Goal: Complete application form

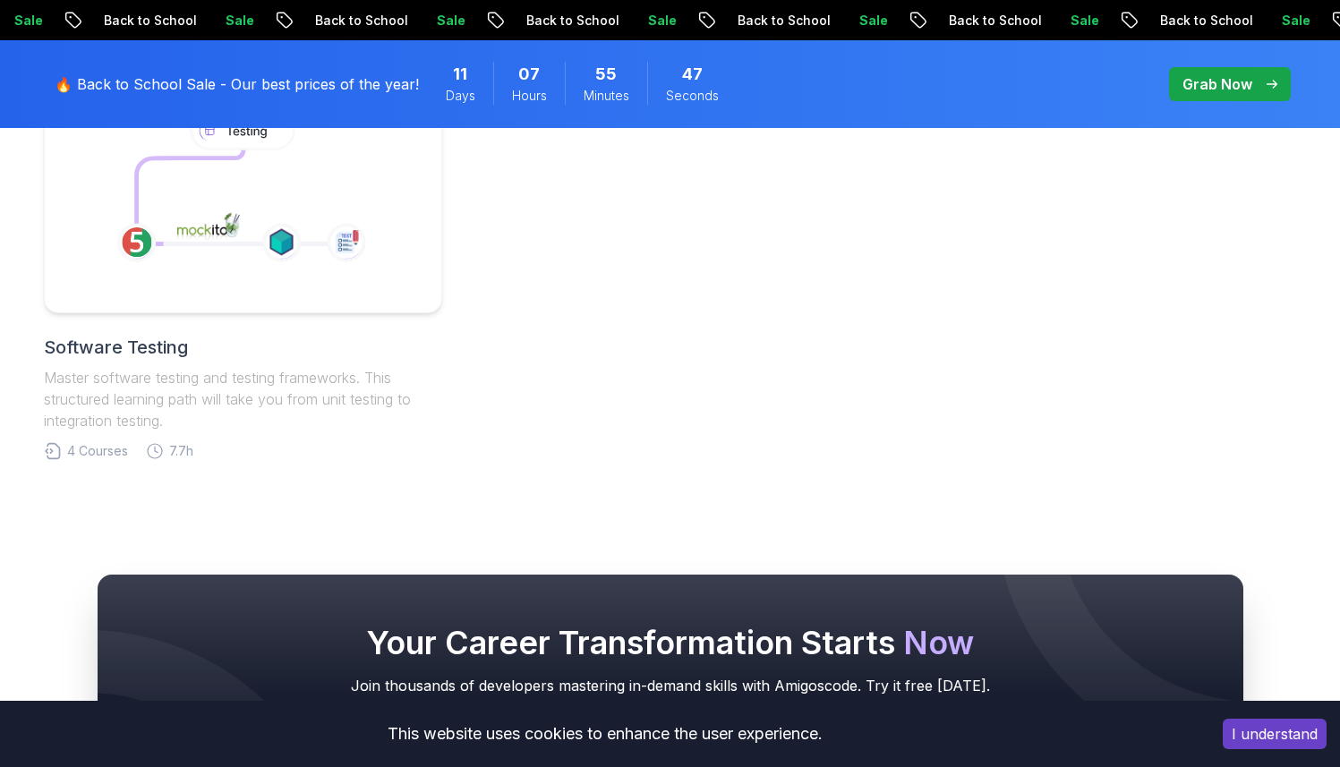
scroll to position [766, 0]
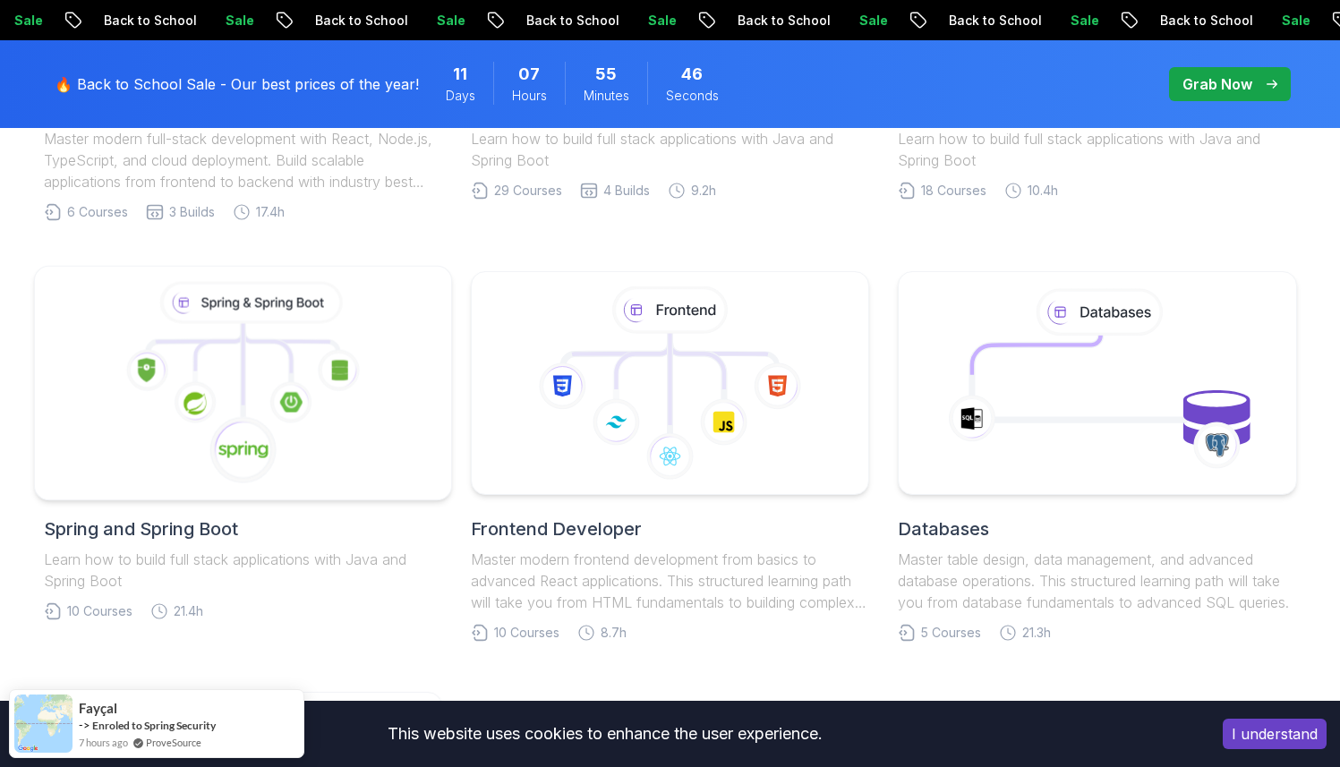
click at [273, 397] on icon at bounding box center [290, 402] width 42 height 42
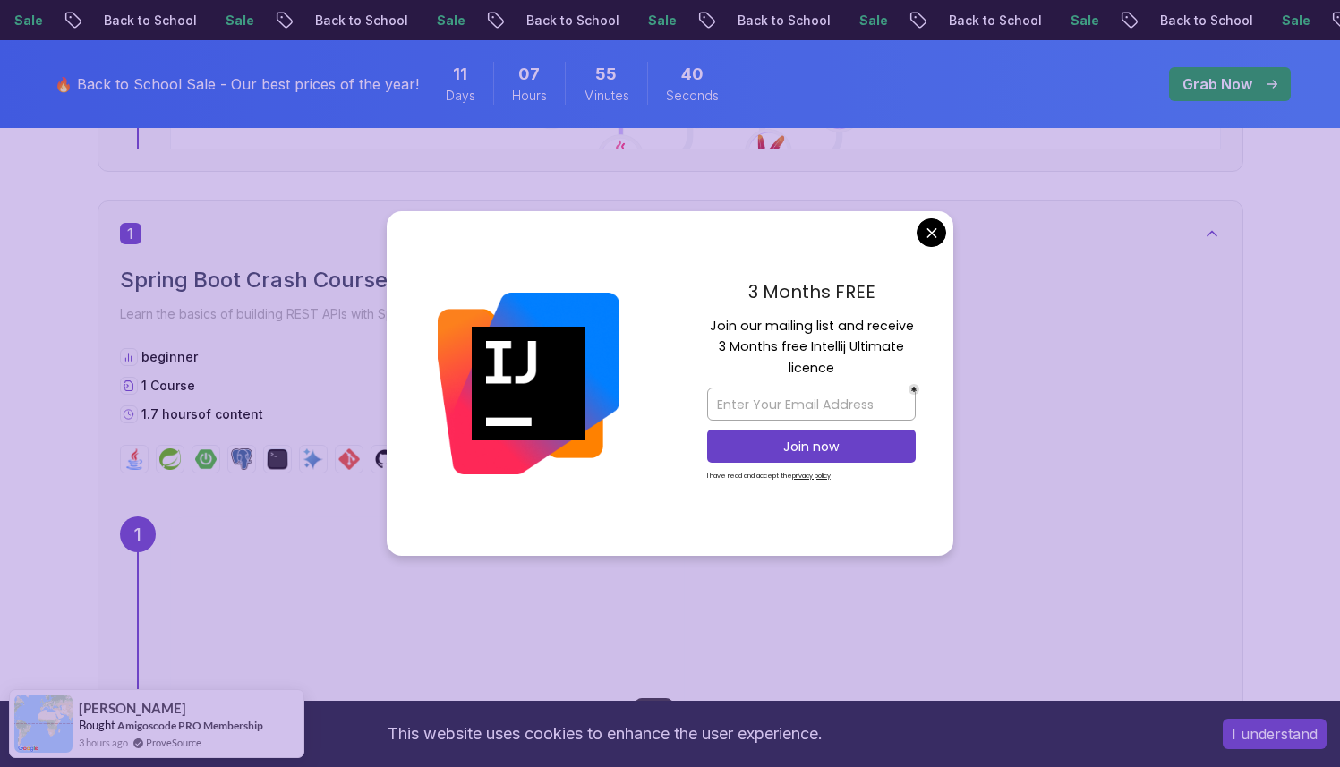
scroll to position [648, 0]
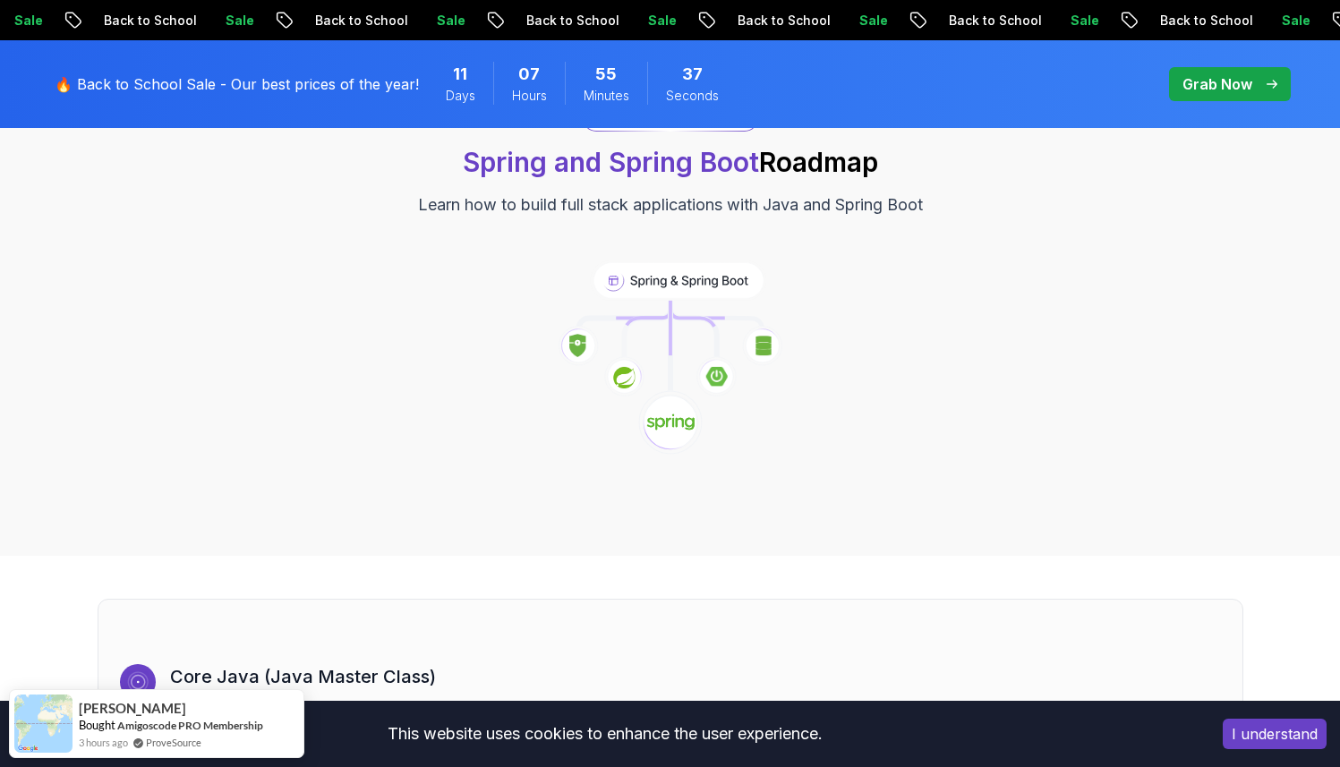
scroll to position [0, 0]
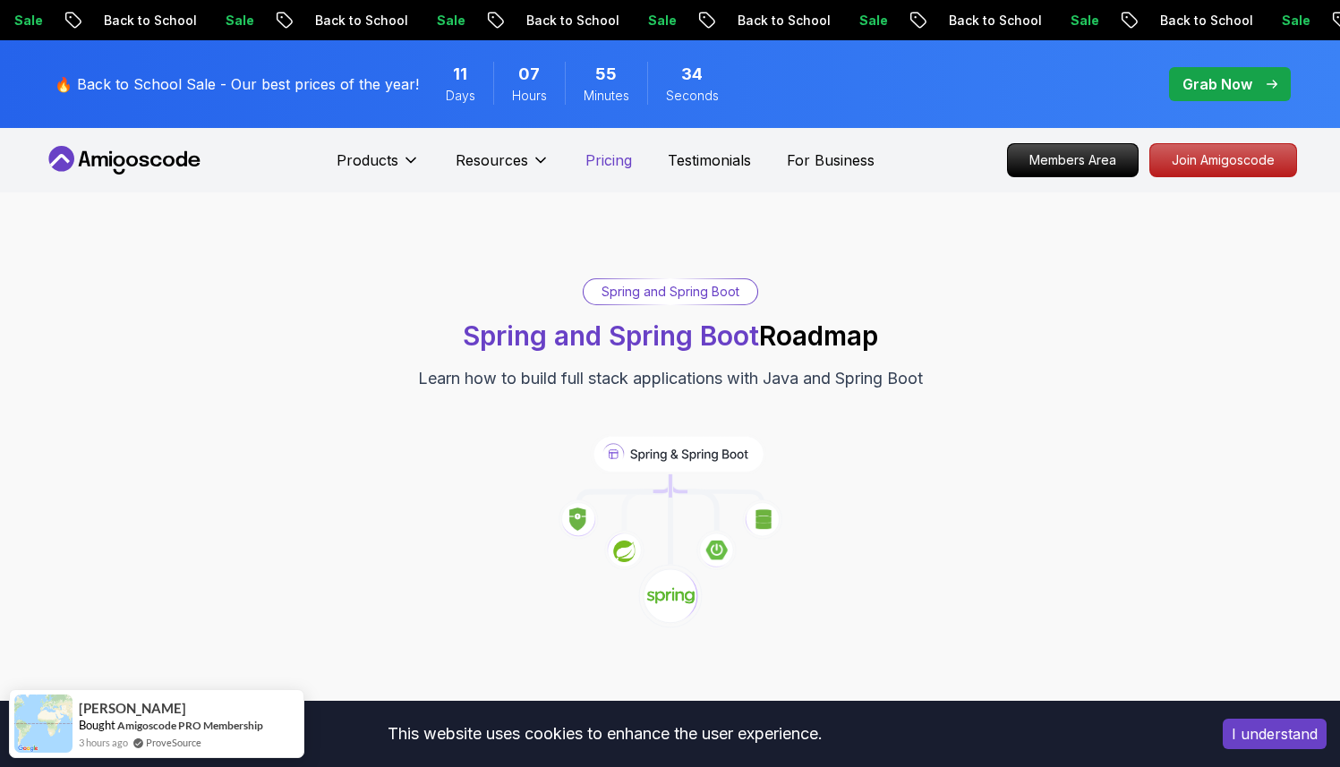
click at [597, 165] on p "Pricing" at bounding box center [608, 159] width 47 height 21
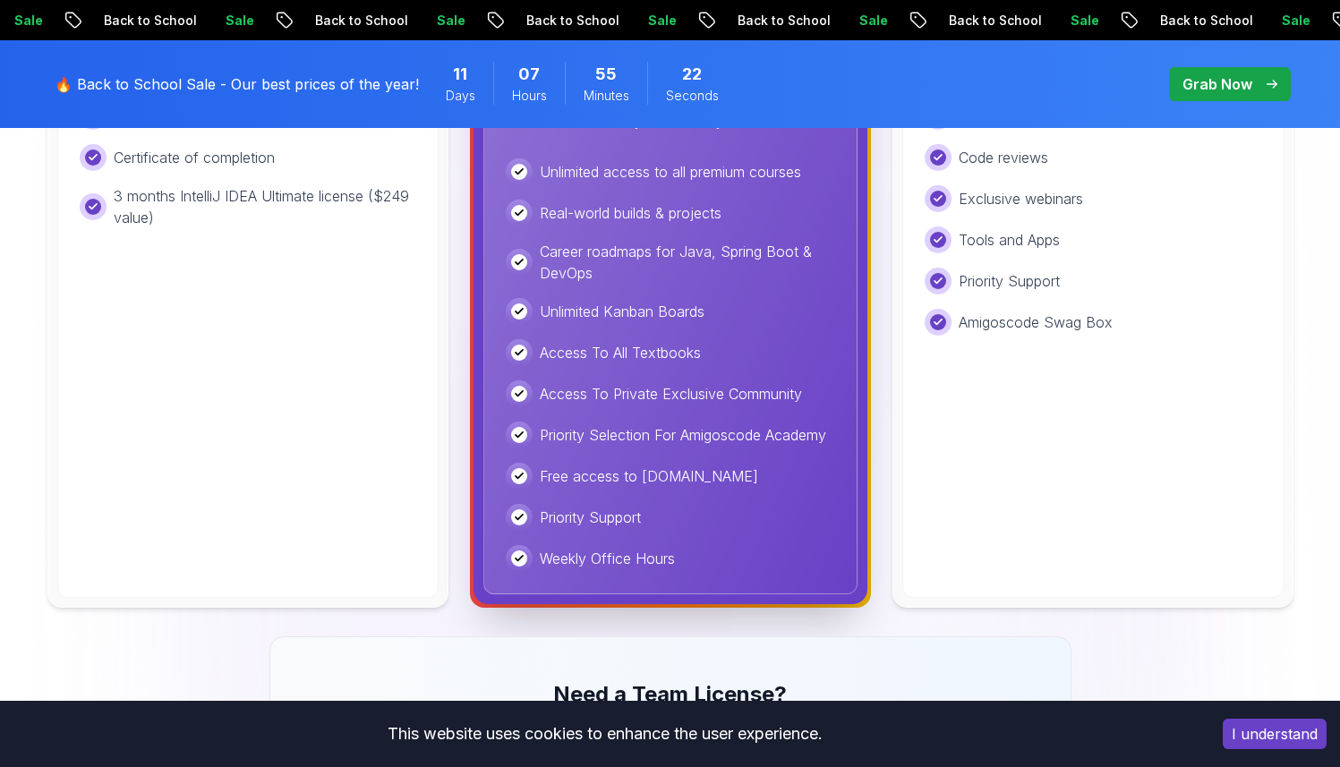
scroll to position [891, 0]
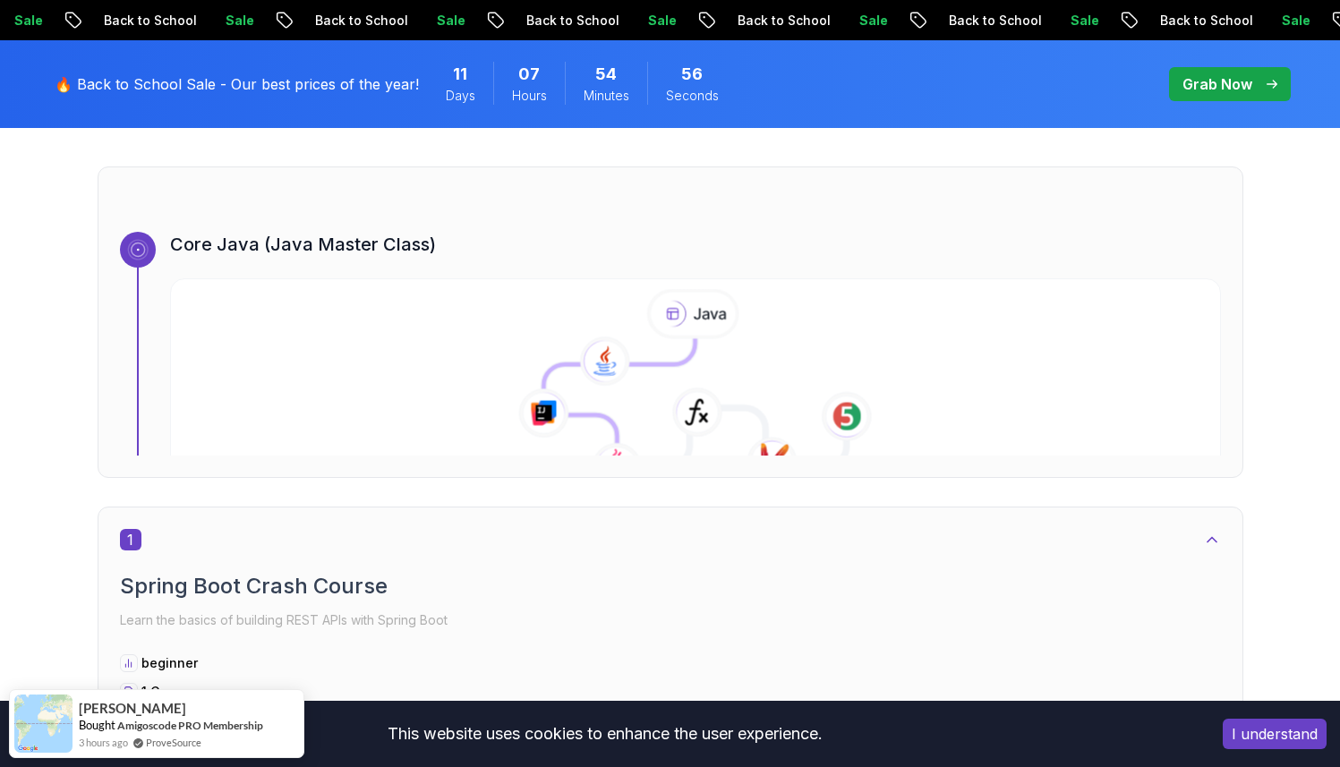
scroll to position [712, 0]
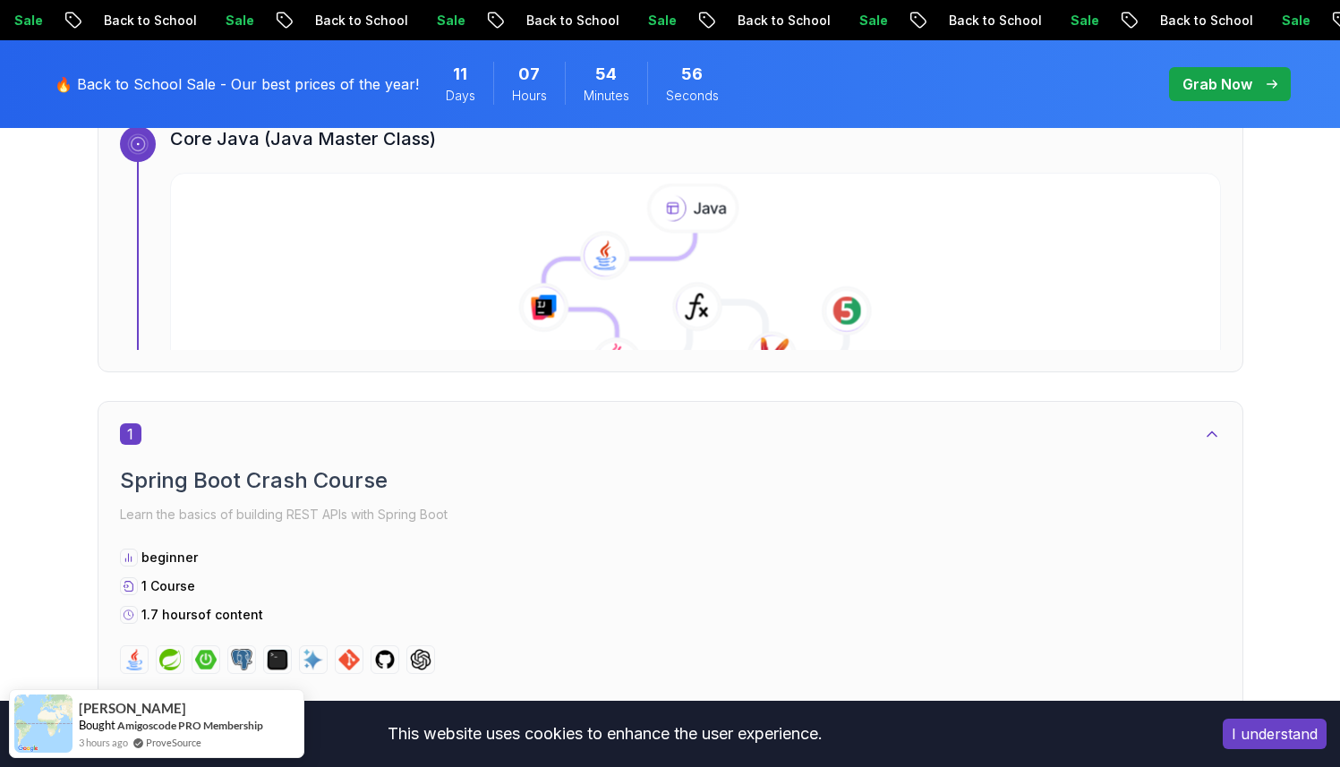
click at [619, 312] on icon at bounding box center [618, 297] width 151 height 129
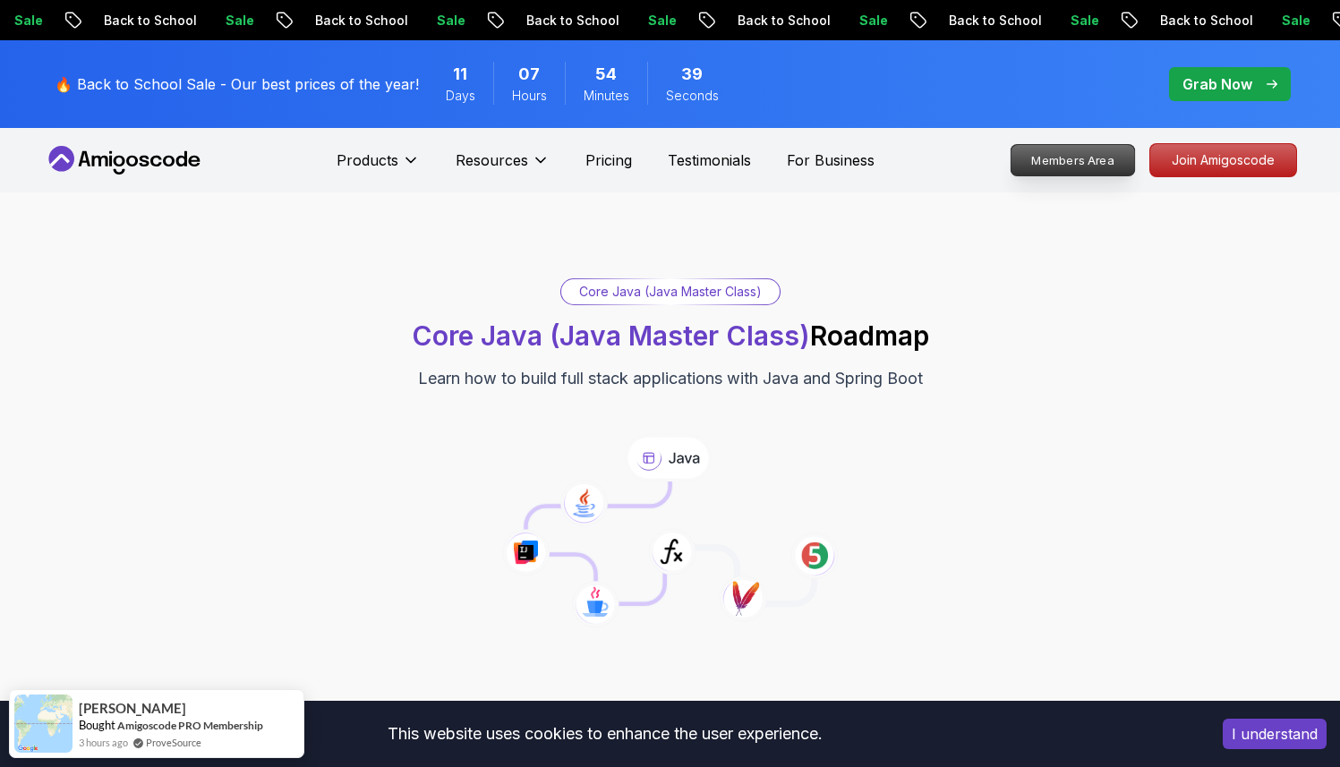
click at [1073, 162] on p "Members Area" at bounding box center [1073, 160] width 124 height 30
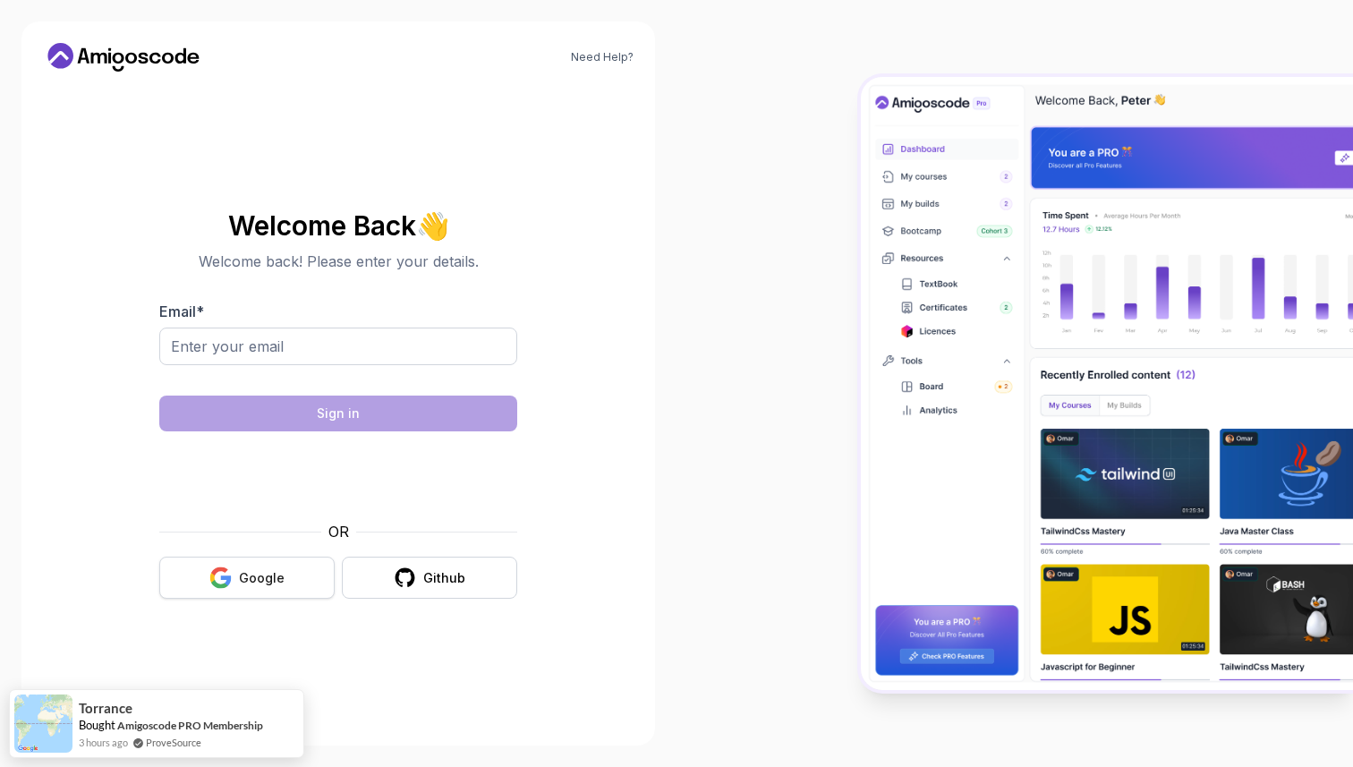
click at [207, 582] on button "Google" at bounding box center [246, 578] width 175 height 42
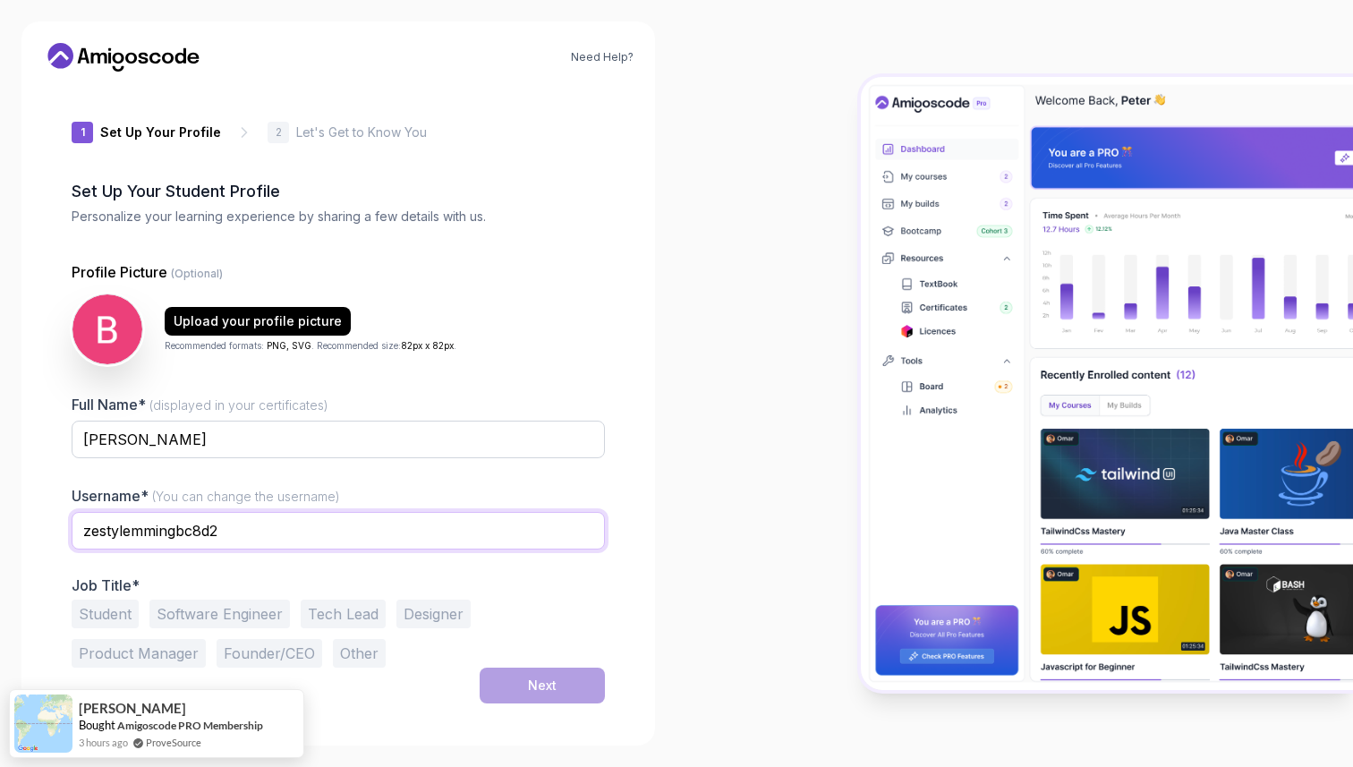
click at [353, 535] on input "zestylemmingbc8d2" at bounding box center [338, 531] width 533 height 38
drag, startPoint x: 349, startPoint y: 535, endPoint x: -279, endPoint y: 513, distance: 628.8
click at [0, 513] on html "Need Help? 1 Set Up Your Profile 1 Set Up Your Profile 2 Let's Get to Know You …" at bounding box center [676, 383] width 1353 height 767
type input "mintea"
drag, startPoint x: 192, startPoint y: 439, endPoint x: -18, endPoint y: 435, distance: 209.5
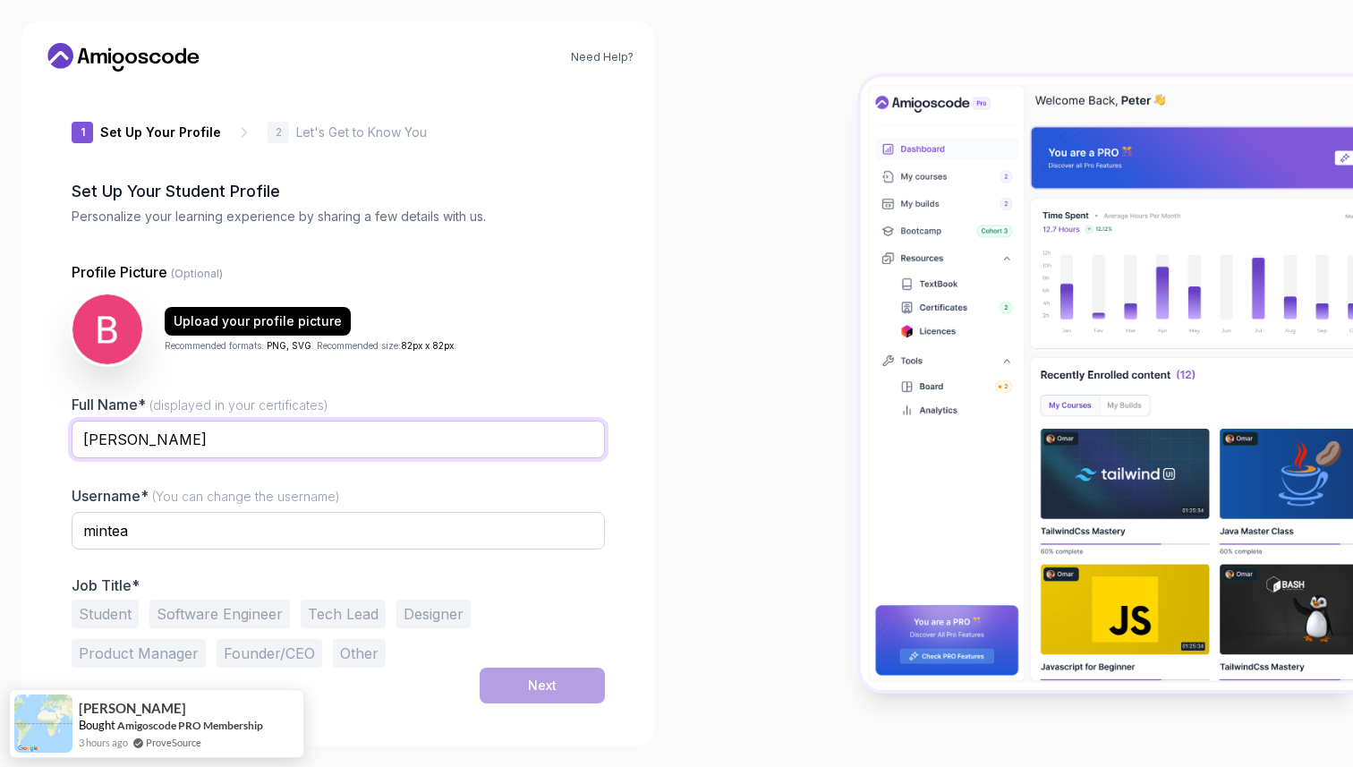
click at [0, 435] on html "Need Help? 1 Set Up Your Profile 1 Set Up Your Profile 2 Let's Get to Know You …" at bounding box center [676, 383] width 1353 height 767
click at [82, 618] on button "Student" at bounding box center [105, 614] width 67 height 29
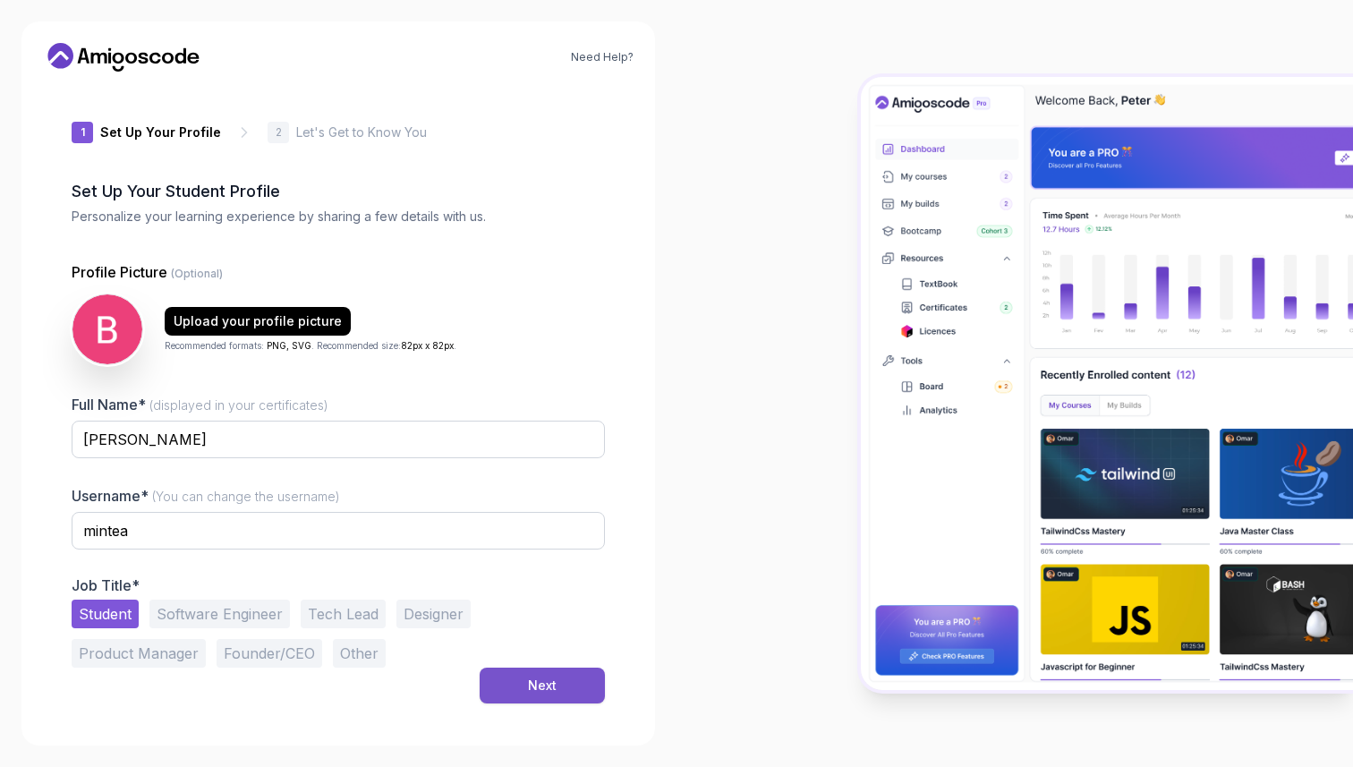
click at [551, 696] on button "Next" at bounding box center [542, 686] width 125 height 36
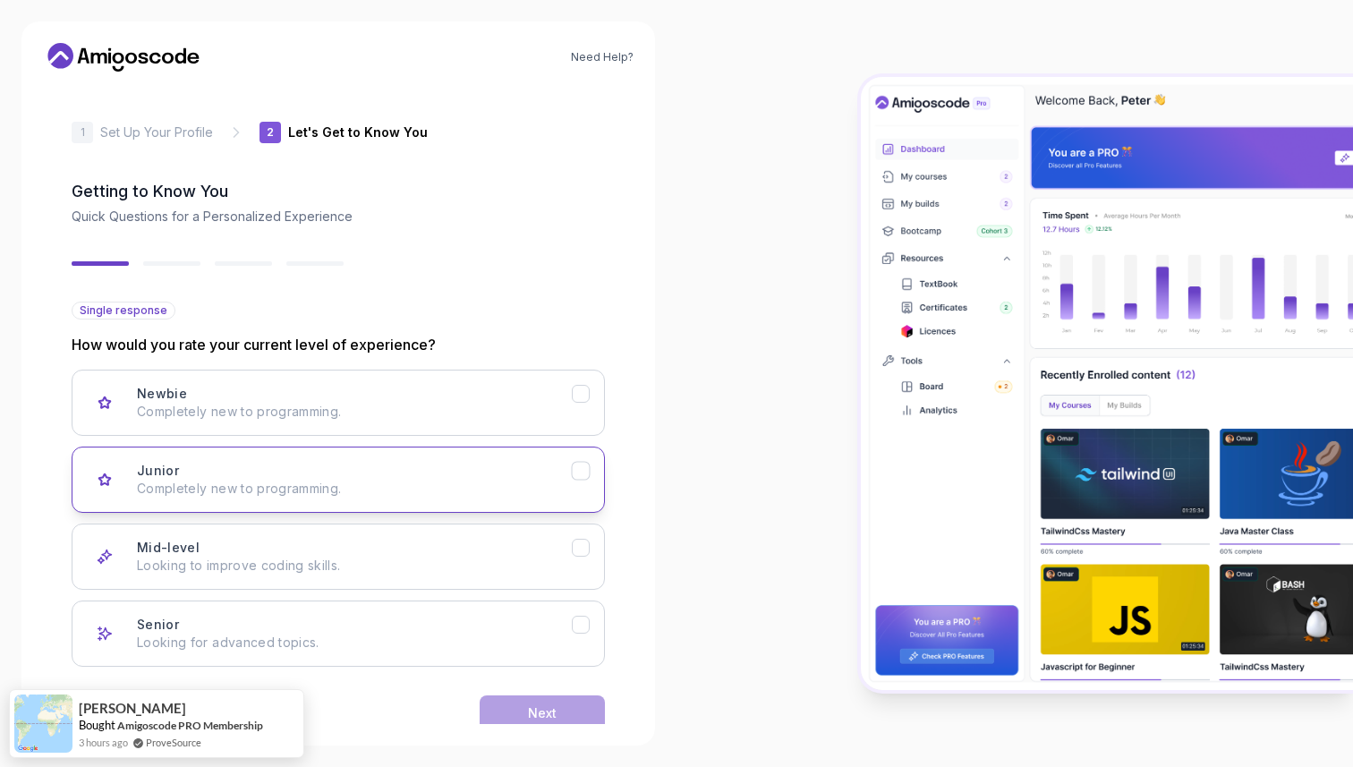
click at [401, 483] on p "Completely new to programming." at bounding box center [354, 489] width 435 height 18
click at [539, 706] on div "Next" at bounding box center [542, 713] width 29 height 18
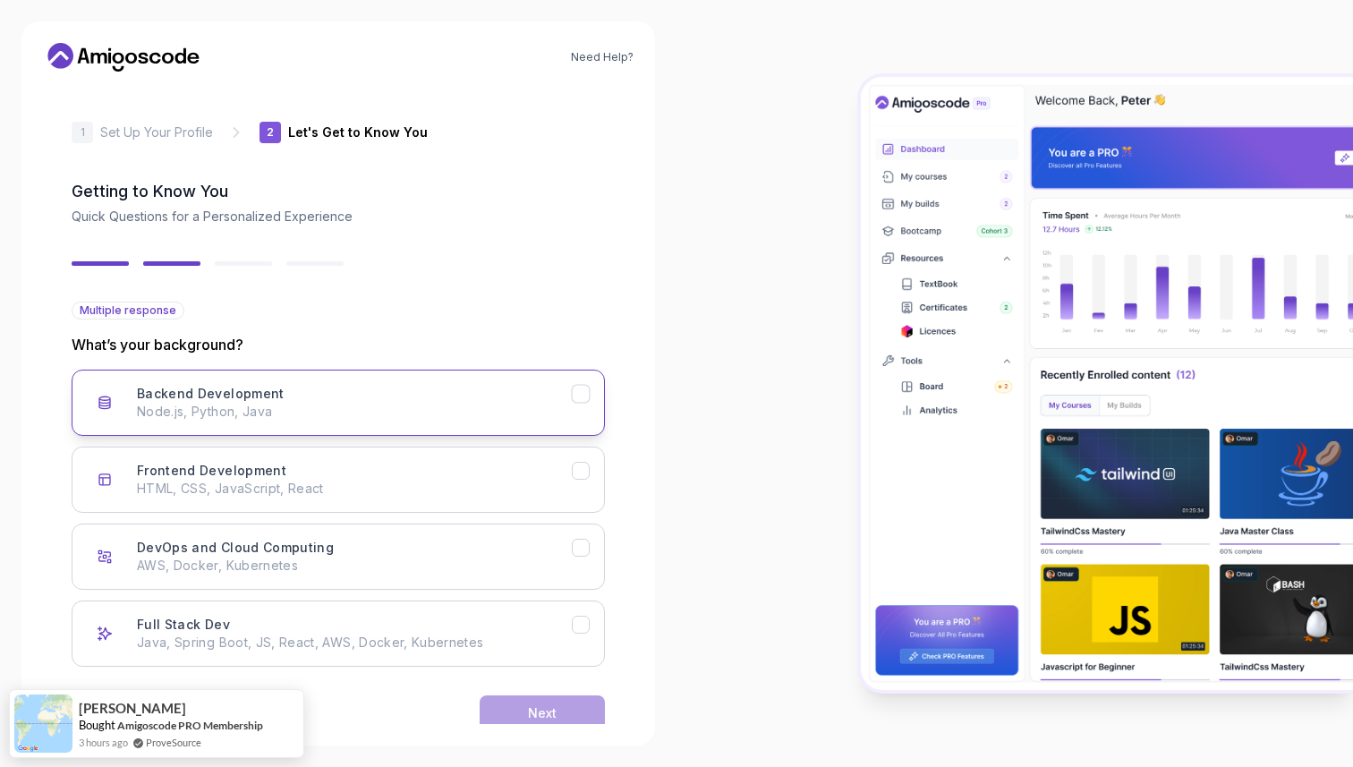
click at [222, 414] on p "Node.js, Python, Java" at bounding box center [354, 412] width 435 height 18
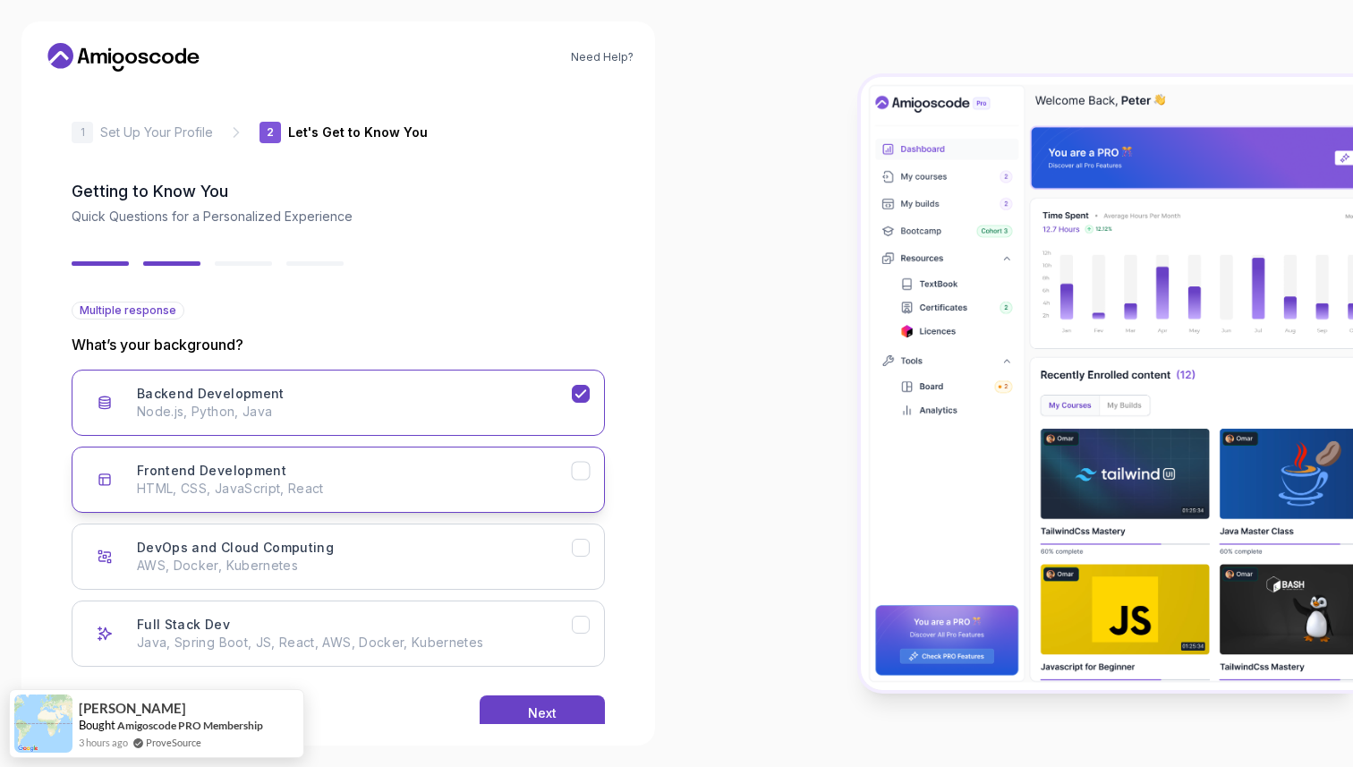
click at [418, 466] on div "Frontend Development HTML, CSS, JavaScript, React" at bounding box center [354, 480] width 435 height 36
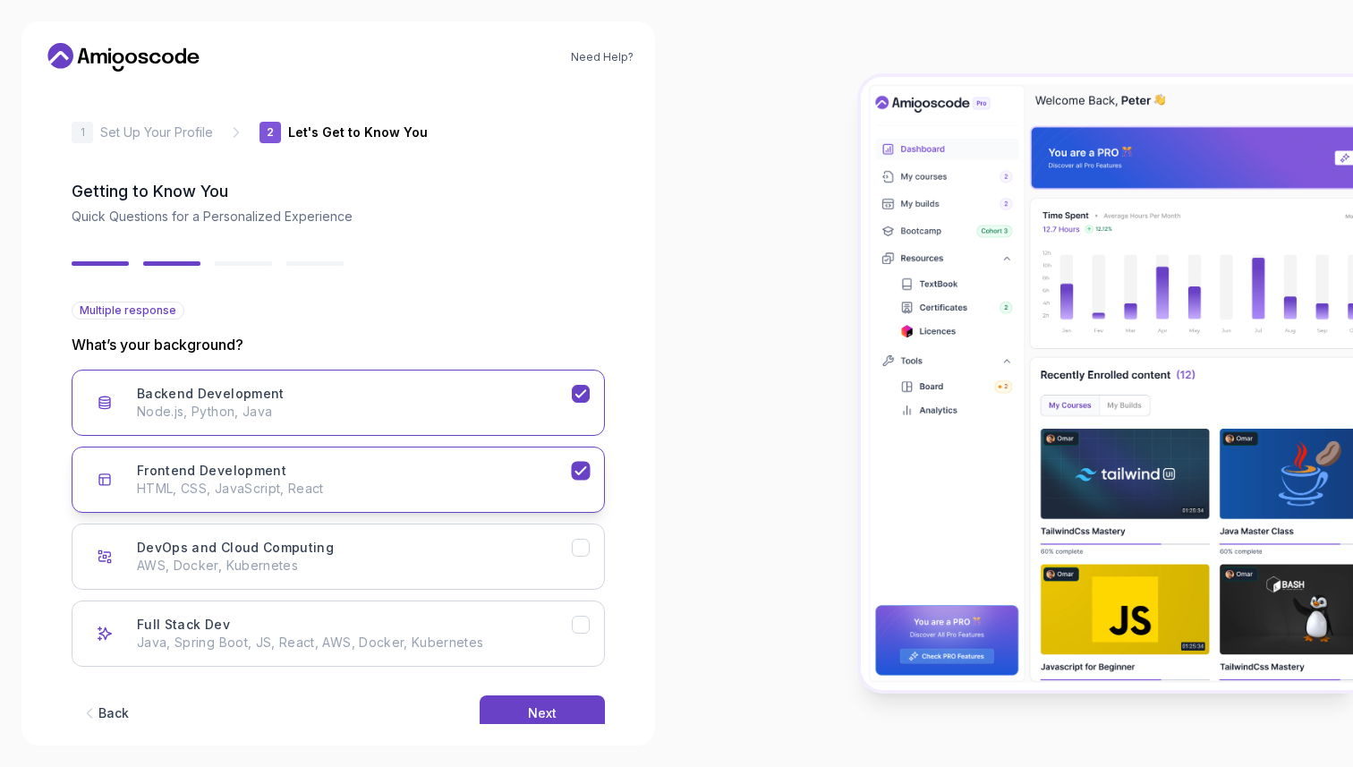
click at [530, 454] on button "Frontend Development HTML, CSS, JavaScript, React" at bounding box center [338, 480] width 533 height 66
click at [507, 398] on div "Backend Development Node.js, Python, Java" at bounding box center [354, 403] width 435 height 36
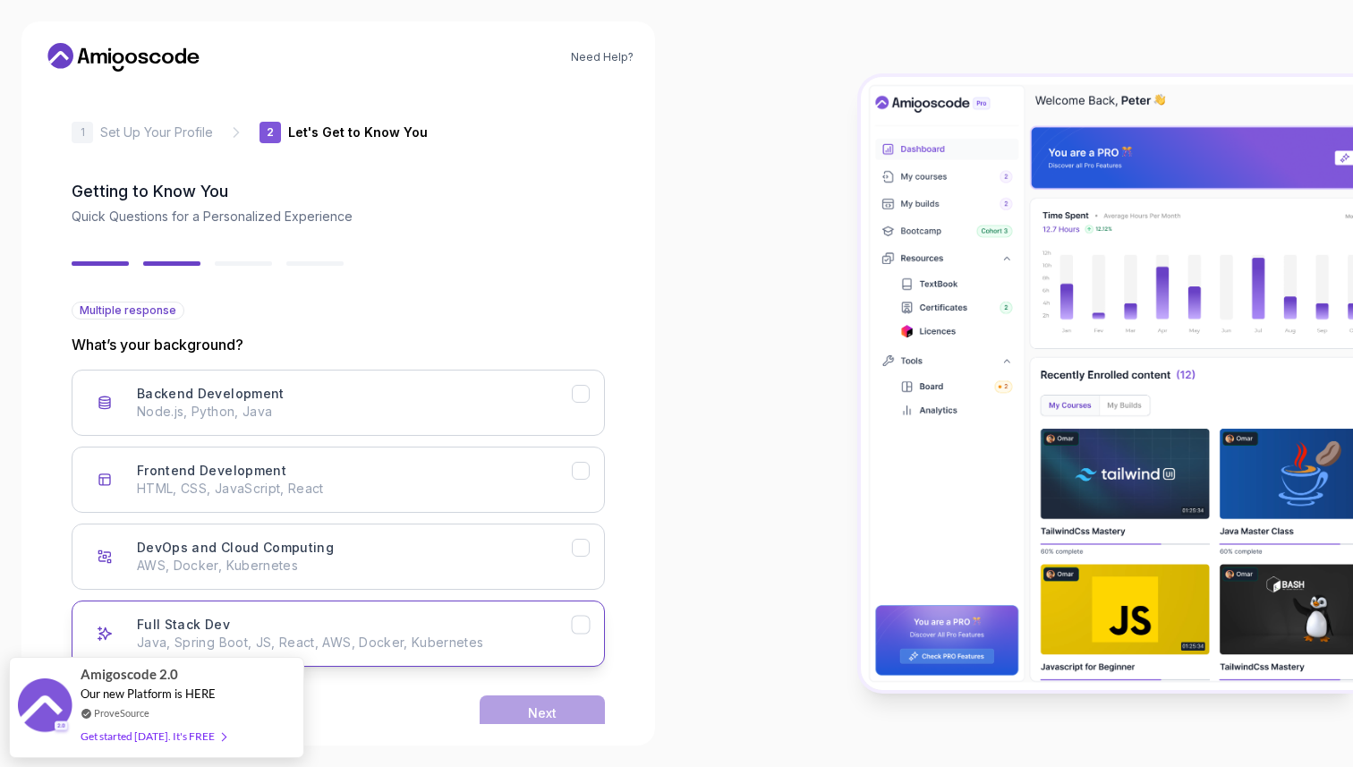
click at [448, 636] on p "Java, Spring Boot, JS, React, AWS, Docker, Kubernetes" at bounding box center [354, 643] width 435 height 18
click at [558, 718] on button "Next" at bounding box center [542, 714] width 125 height 36
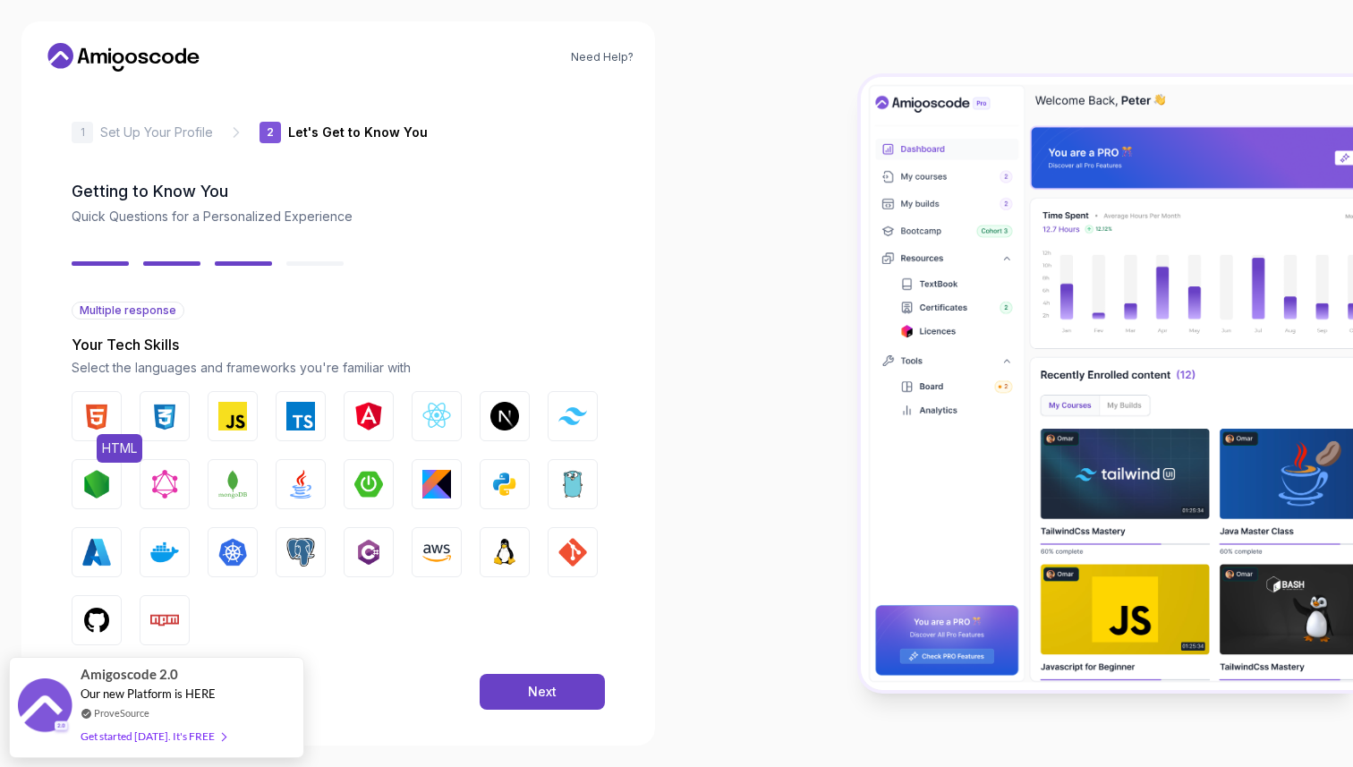
click at [114, 420] on button "HTML" at bounding box center [97, 416] width 50 height 50
click at [172, 426] on img "button" at bounding box center [164, 416] width 29 height 29
click at [237, 425] on img "button" at bounding box center [232, 416] width 29 height 29
click at [305, 436] on span "JavaScript" at bounding box center [269, 448] width 73 height 29
click at [308, 426] on img "button" at bounding box center [300, 416] width 29 height 29
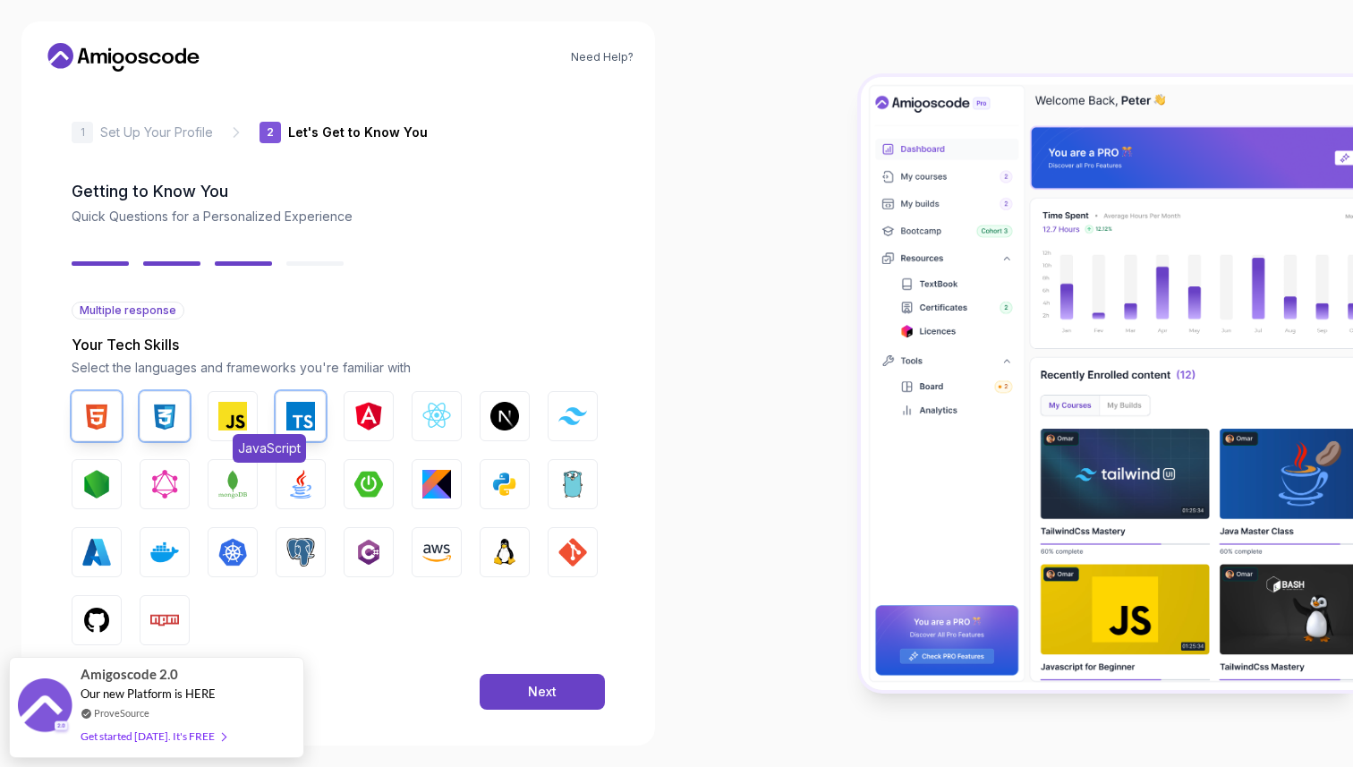
click at [237, 425] on img "button" at bounding box center [232, 416] width 29 height 29
click at [440, 422] on img "button" at bounding box center [436, 416] width 29 height 29
click at [504, 422] on img "button" at bounding box center [505, 416] width 29 height 29
click at [571, 421] on img "button" at bounding box center [573, 415] width 29 height 17
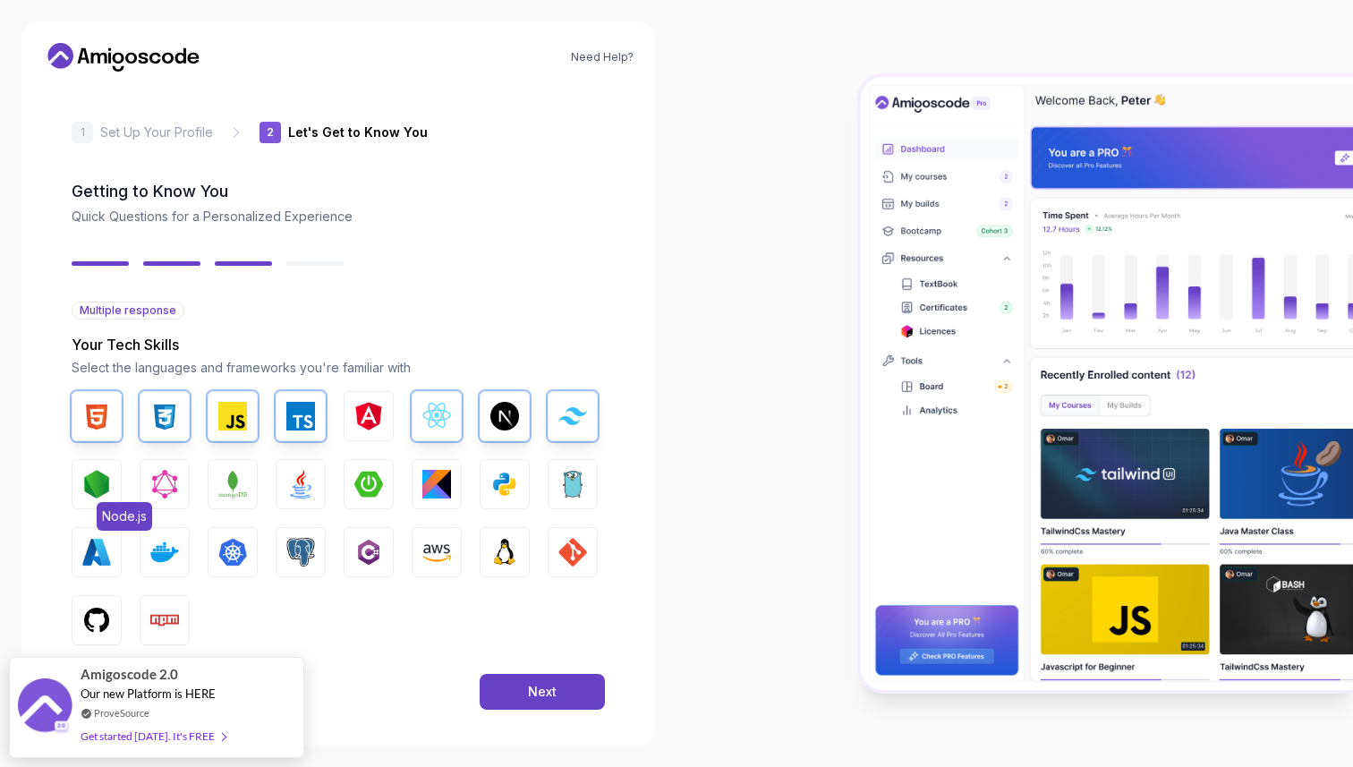
click at [104, 480] on img "button" at bounding box center [96, 484] width 29 height 29
click at [226, 485] on img "button" at bounding box center [232, 484] width 29 height 29
click at [313, 487] on img "button" at bounding box center [300, 484] width 29 height 29
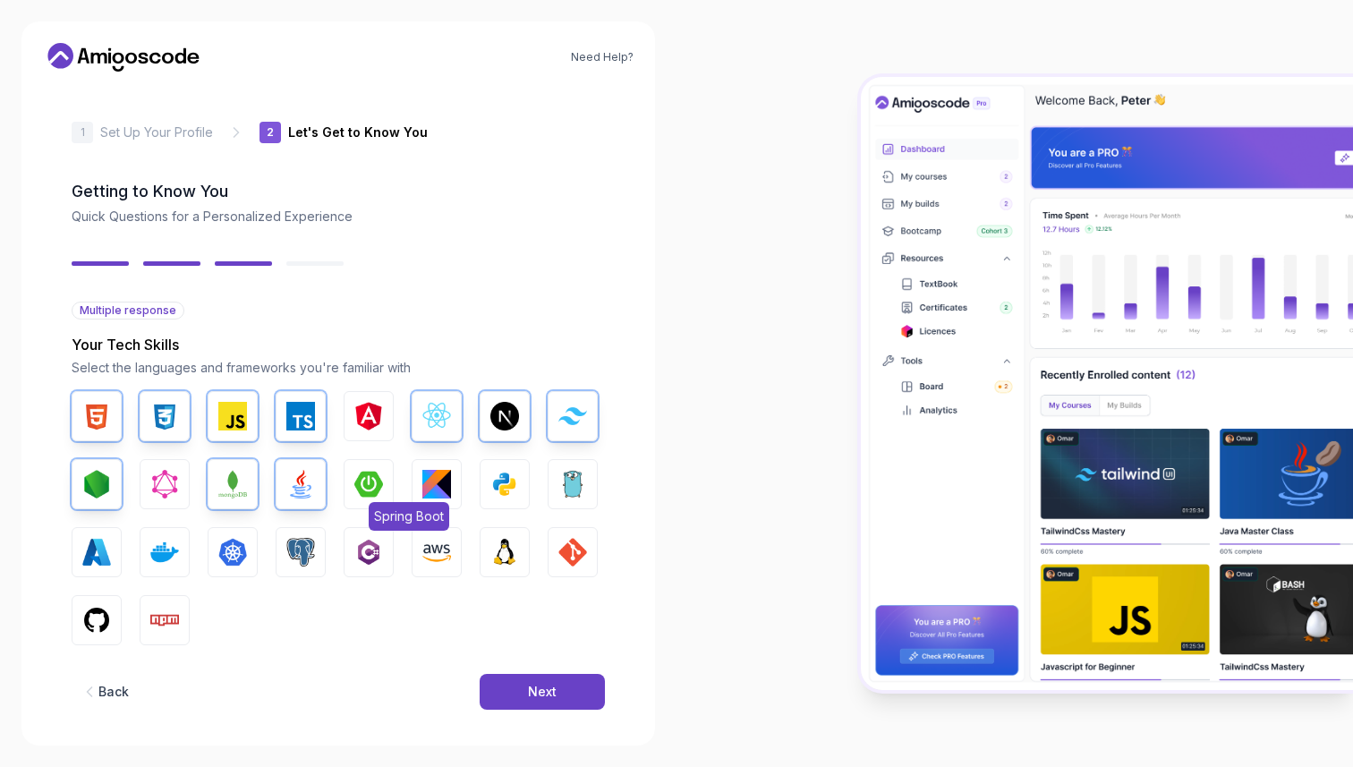
click at [359, 487] on img "button" at bounding box center [368, 484] width 29 height 29
click at [553, 696] on div "Next" at bounding box center [542, 692] width 29 height 18
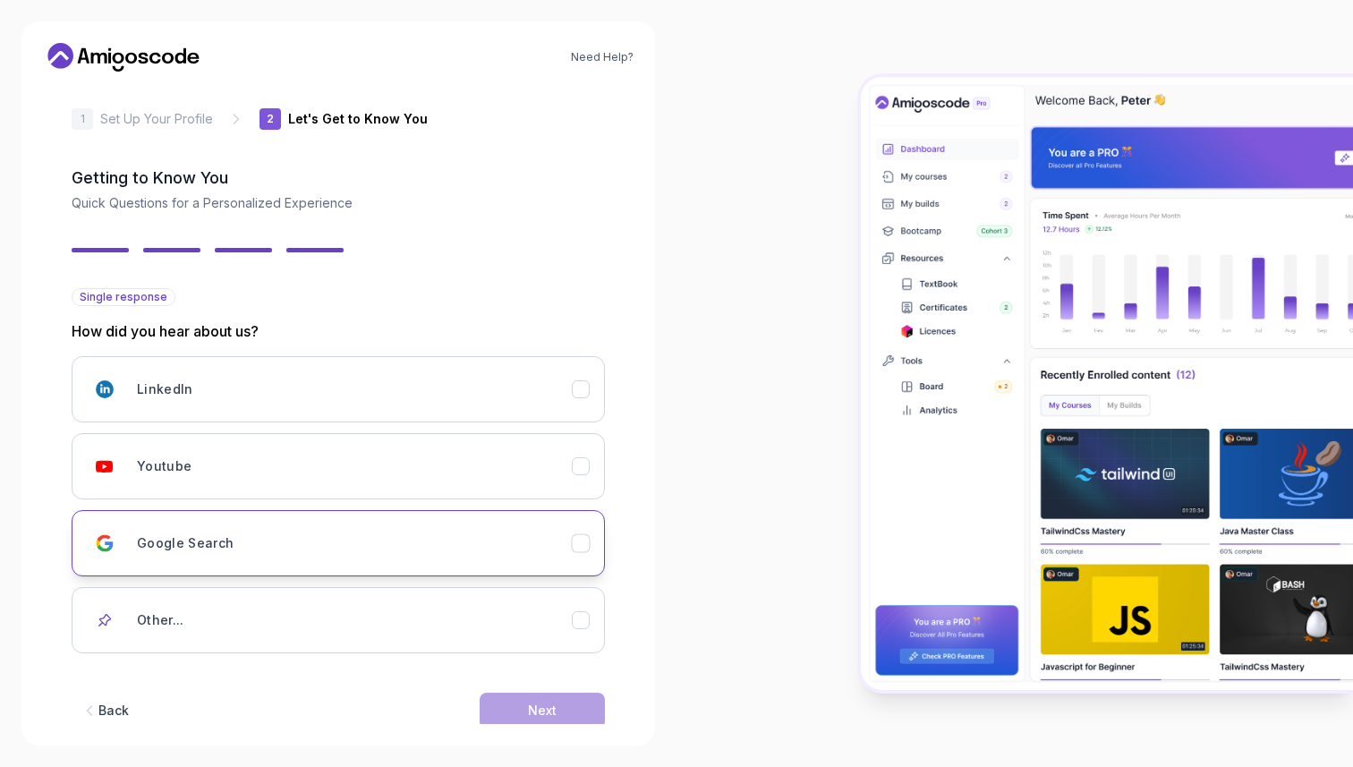
scroll to position [47, 0]
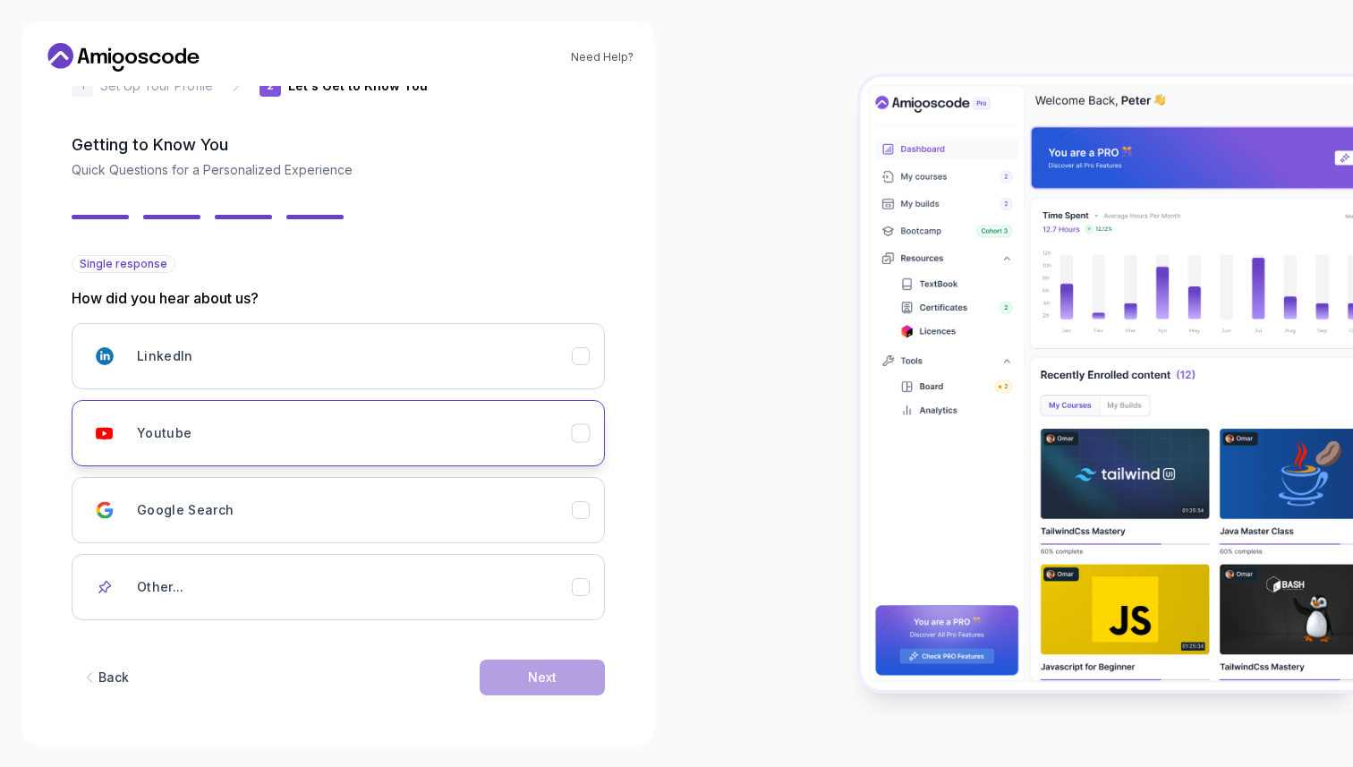
click at [448, 419] on div "Youtube" at bounding box center [354, 433] width 435 height 36
click at [559, 677] on button "Next" at bounding box center [542, 678] width 125 height 36
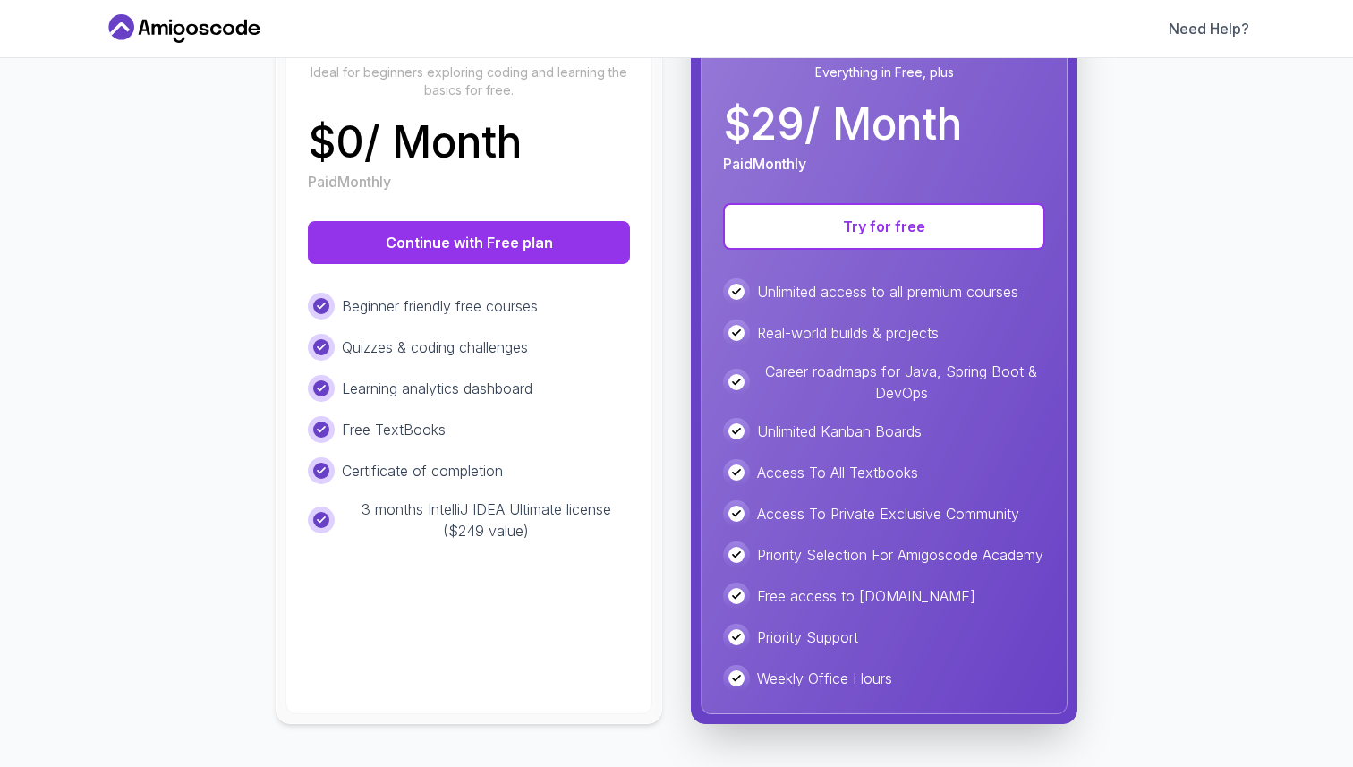
scroll to position [283, 0]
